Goal: Navigation & Orientation: Find specific page/section

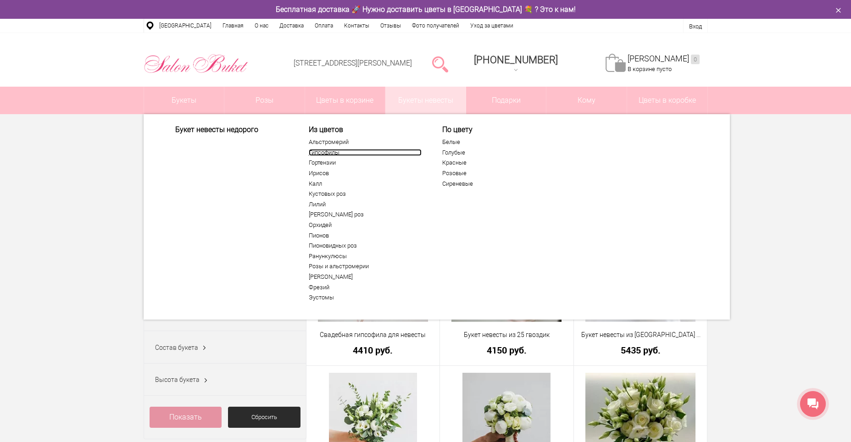
click at [319, 152] on link "Гипсофилы" at bounding box center [365, 152] width 113 height 7
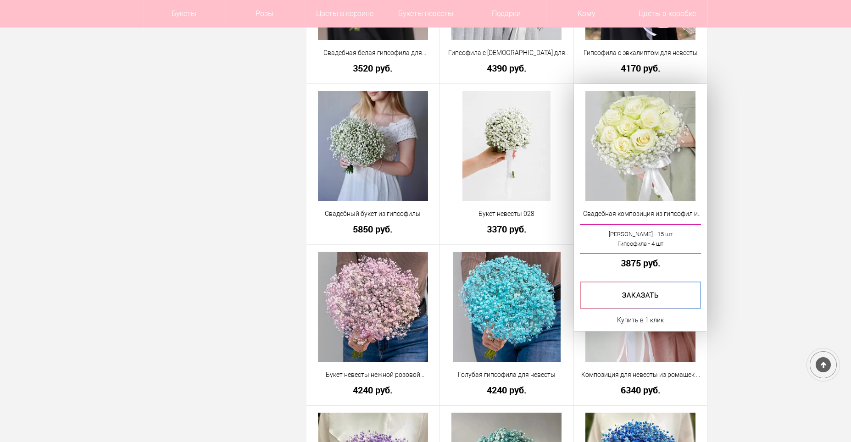
scroll to position [413, 0]
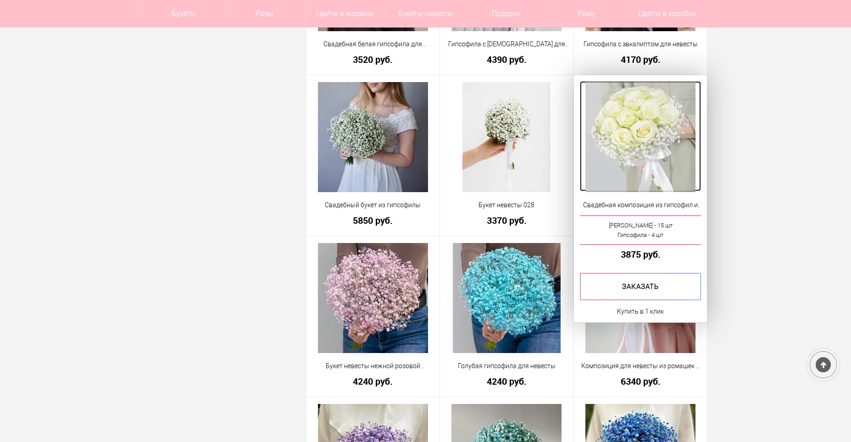
click at [624, 139] on img at bounding box center [640, 137] width 110 height 110
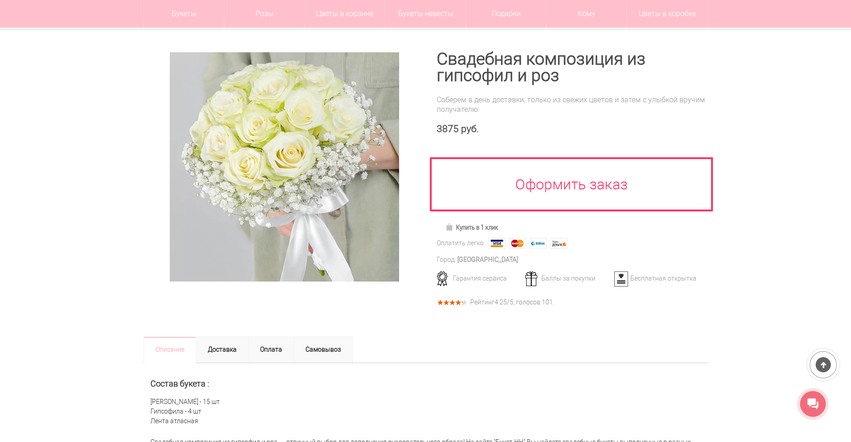
scroll to position [92, 0]
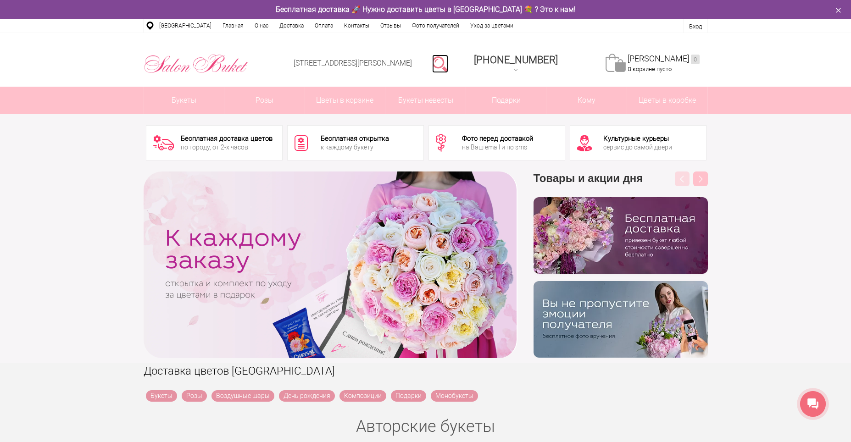
click at [448, 66] on link at bounding box center [440, 64] width 16 height 18
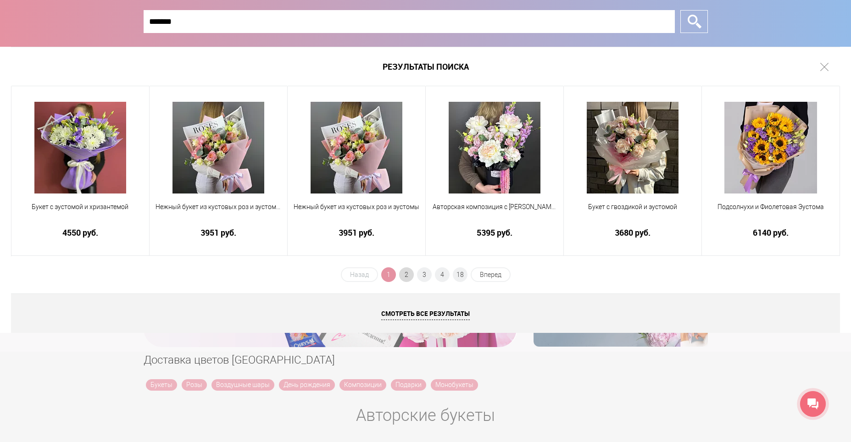
type input "*******"
click at [408, 277] on span "2" at bounding box center [406, 274] width 15 height 15
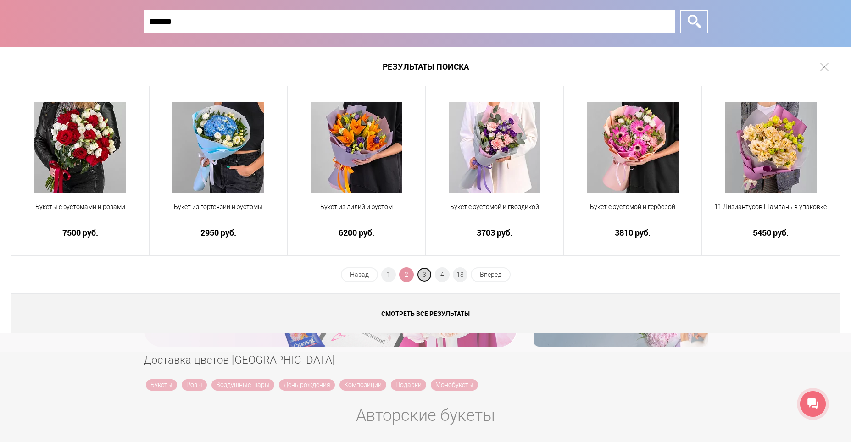
click at [424, 276] on span "3" at bounding box center [424, 274] width 15 height 15
